Goal: Information Seeking & Learning: Check status

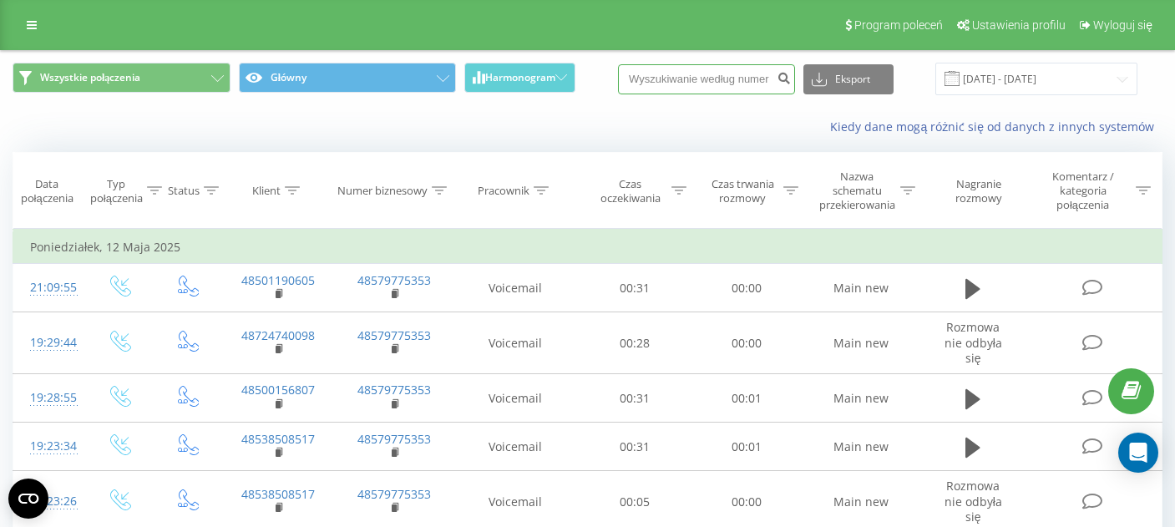
click at [702, 82] on input at bounding box center [706, 79] width 177 height 30
paste input "48606856361"
type input "48606856361"
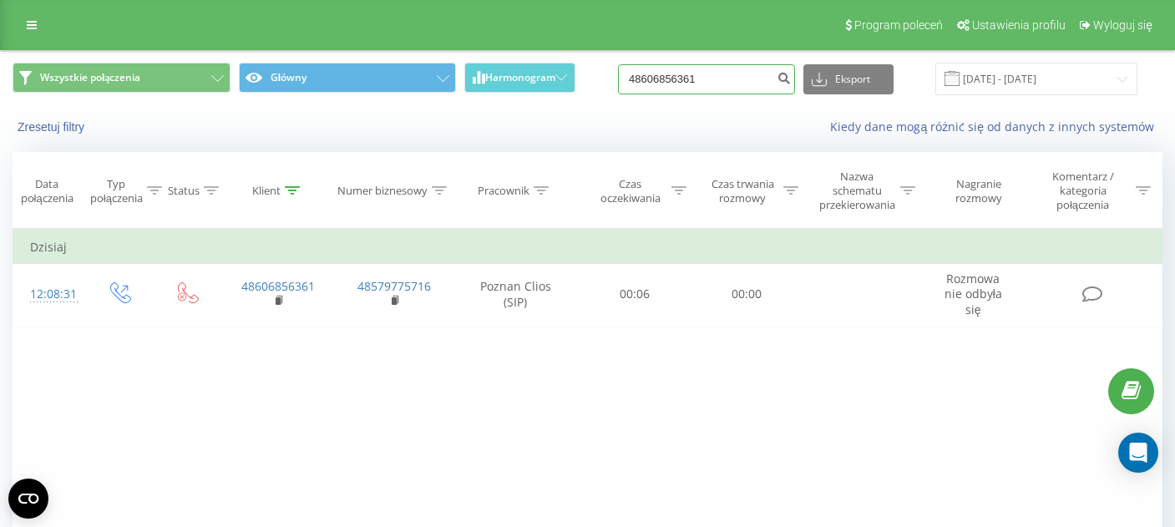
click at [691, 86] on input "48606856361" at bounding box center [706, 79] width 177 height 30
paste input "92465272"
type input "48692465272"
click at [791, 81] on icon "submit" at bounding box center [784, 76] width 14 height 10
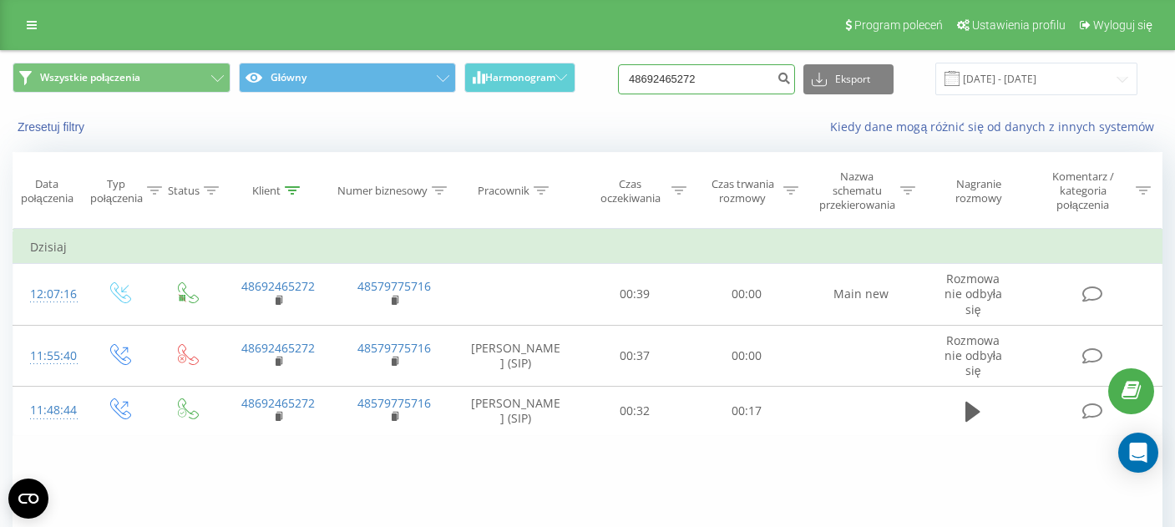
click at [719, 75] on input "48692465272" at bounding box center [706, 79] width 177 height 30
paste input "48792239606"
type input "4"
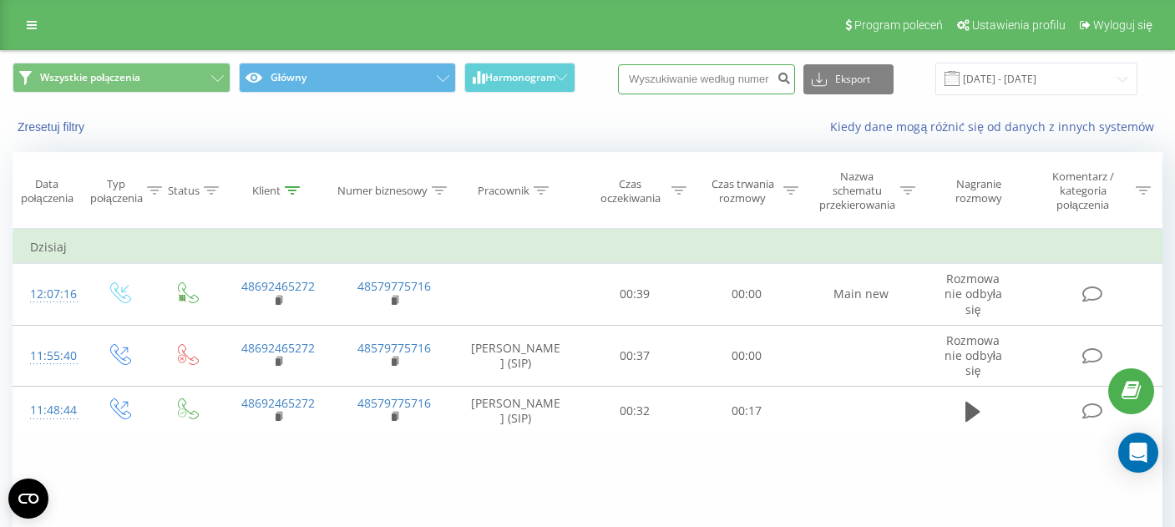
paste input "48792239606"
type input "48792239606"
